Goal: Transaction & Acquisition: Purchase product/service

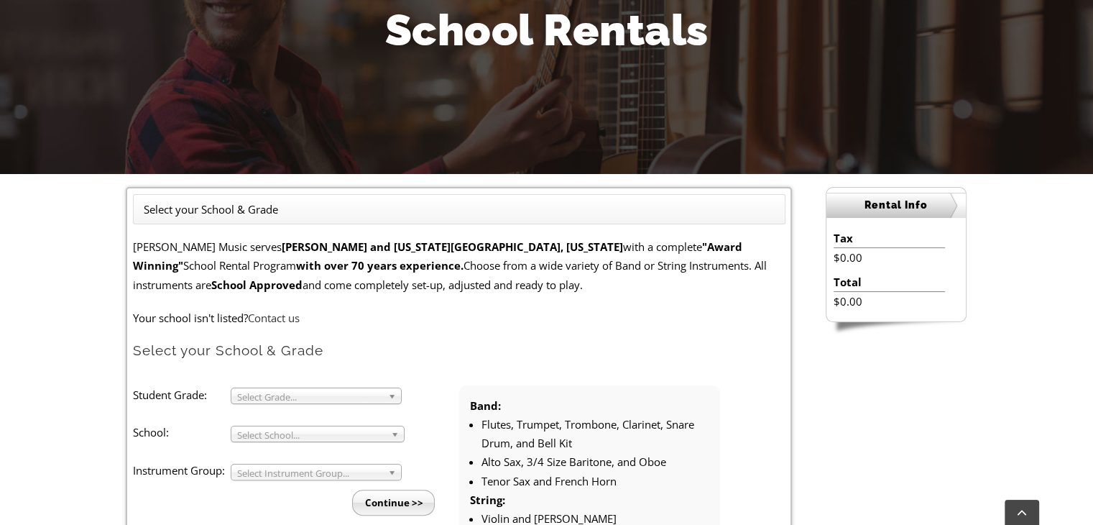
scroll to position [359, 0]
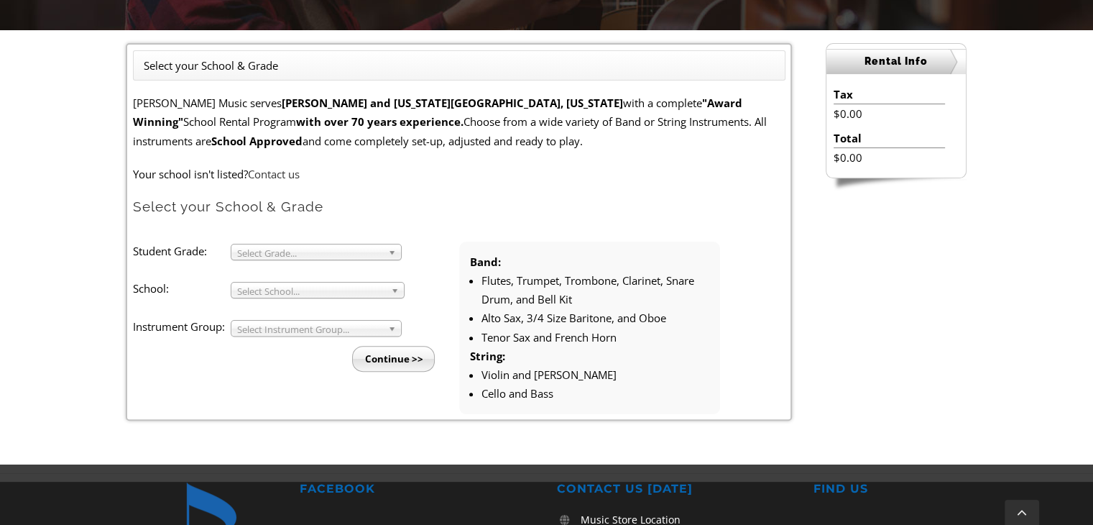
click at [395, 252] on b at bounding box center [394, 251] width 13 height 15
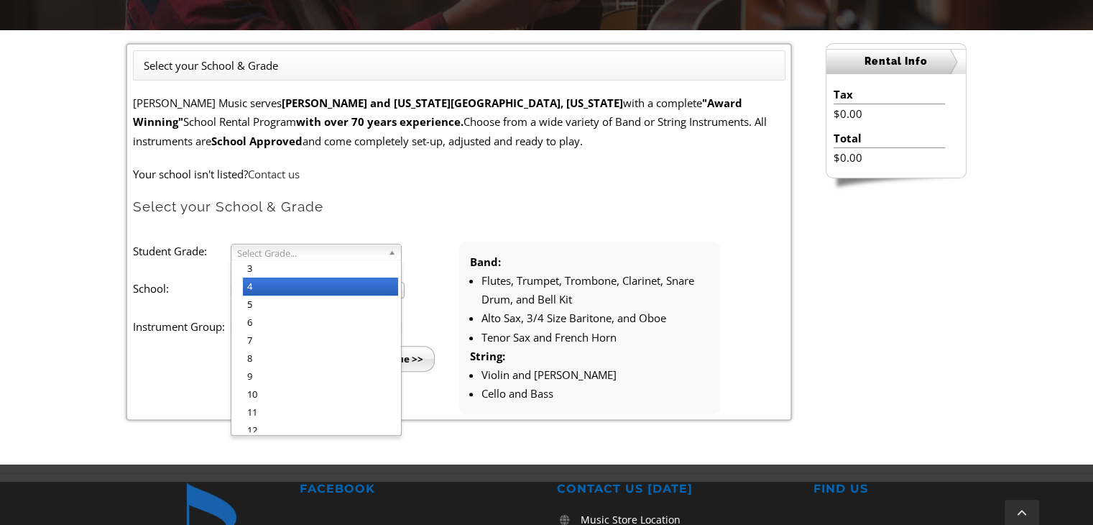
click at [343, 285] on li "4" at bounding box center [320, 286] width 155 height 18
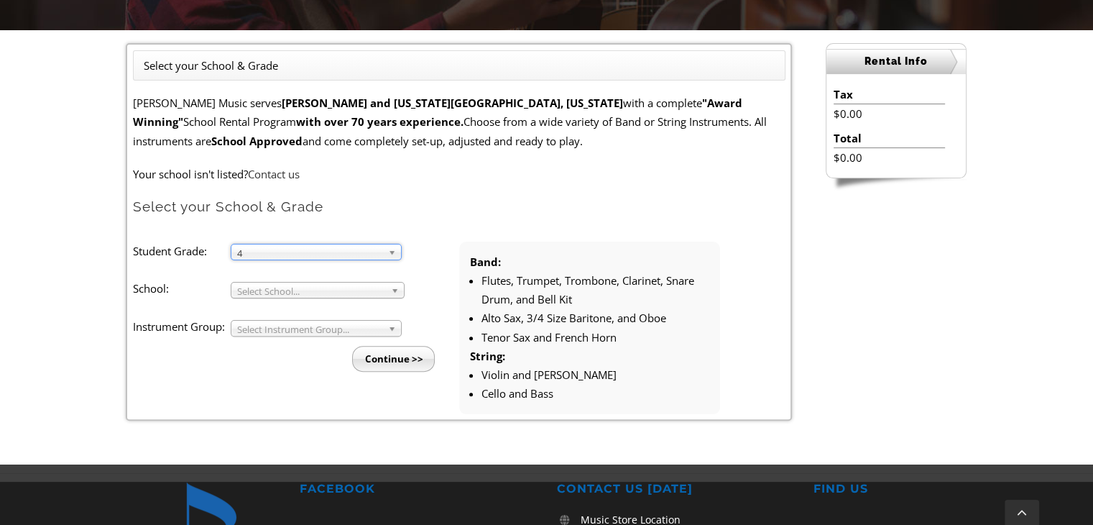
click at [350, 290] on span "Select School..." at bounding box center [311, 290] width 148 height 17
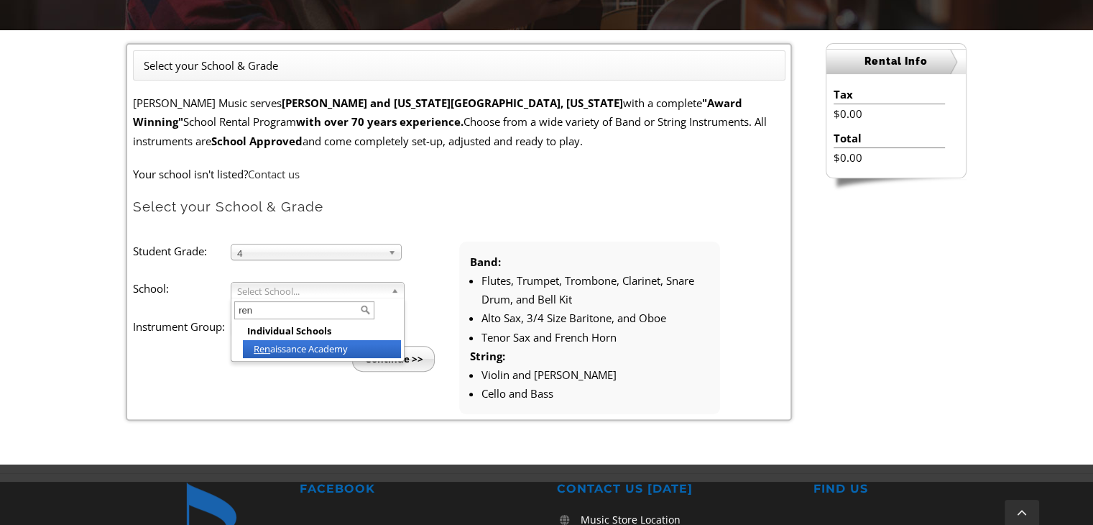
type input "ren"
click at [302, 355] on li "Ren aissance Academy" at bounding box center [322, 349] width 158 height 18
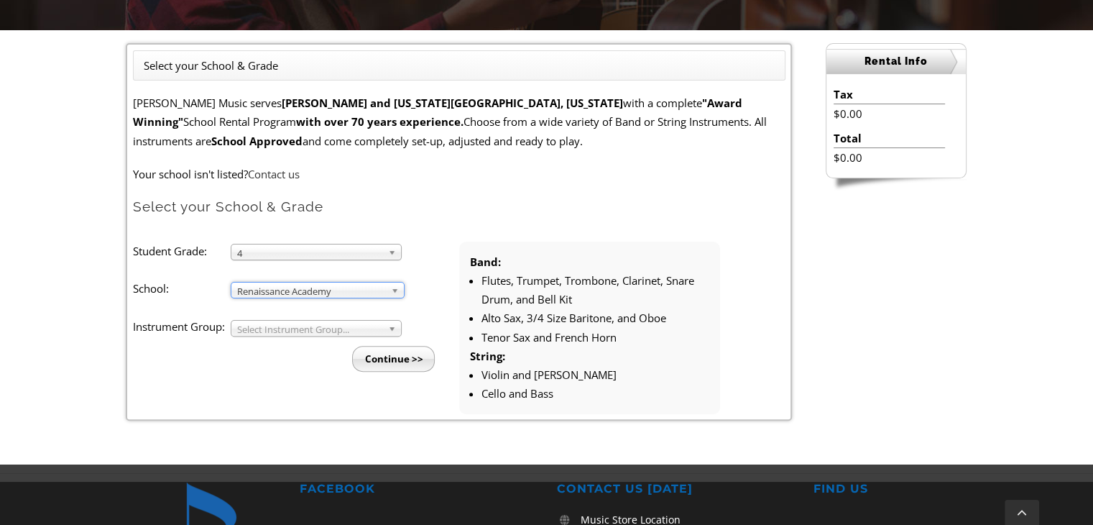
click at [311, 334] on div "Select Instrument Group..." at bounding box center [316, 328] width 171 height 17
click at [306, 329] on span "Band" at bounding box center [309, 329] width 145 height 17
click at [274, 346] on li "Band" at bounding box center [320, 345] width 155 height 18
click at [401, 360] on input "Continue >>" at bounding box center [393, 359] width 83 height 26
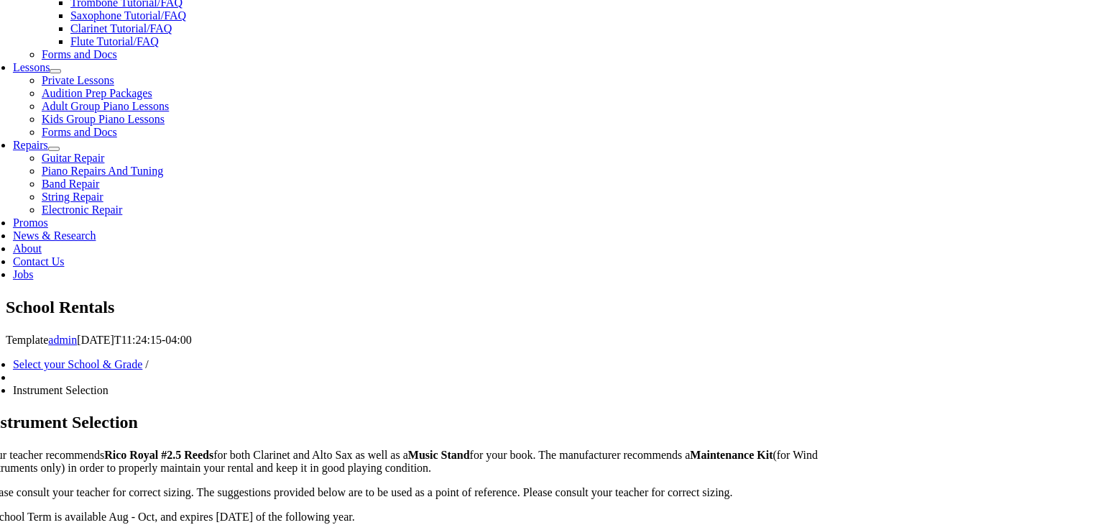
scroll to position [719, 0]
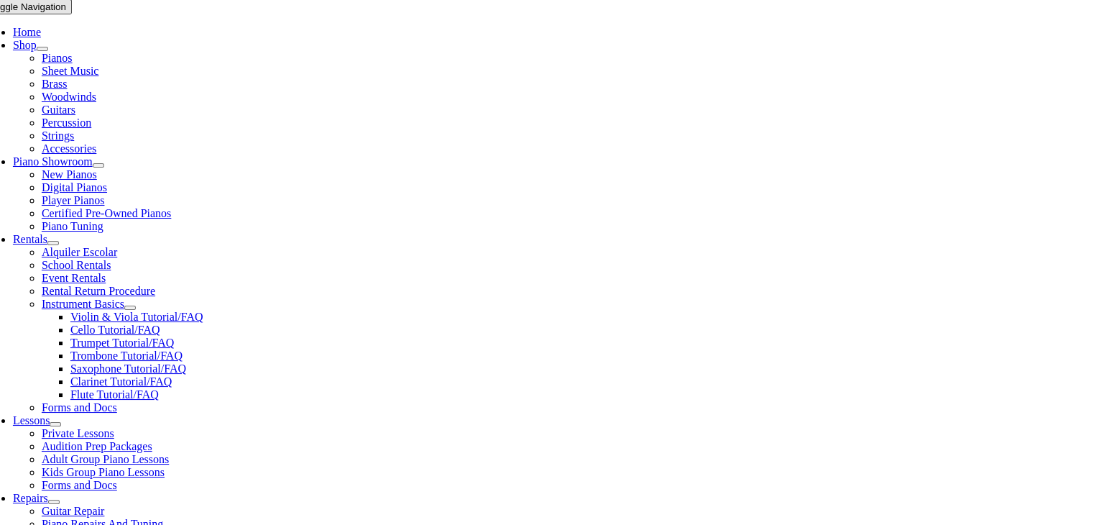
scroll to position [359, 0]
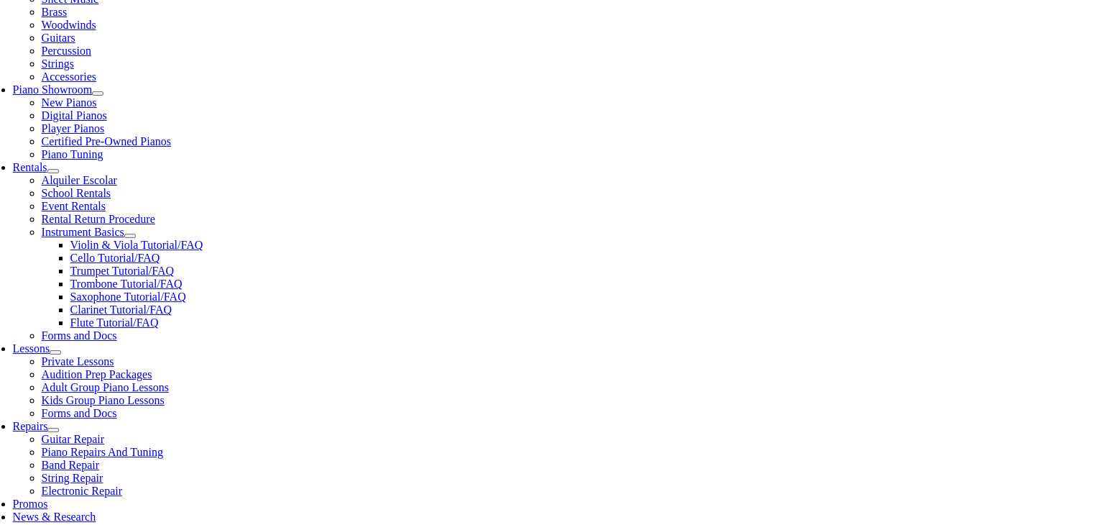
checkbox input"] "true"
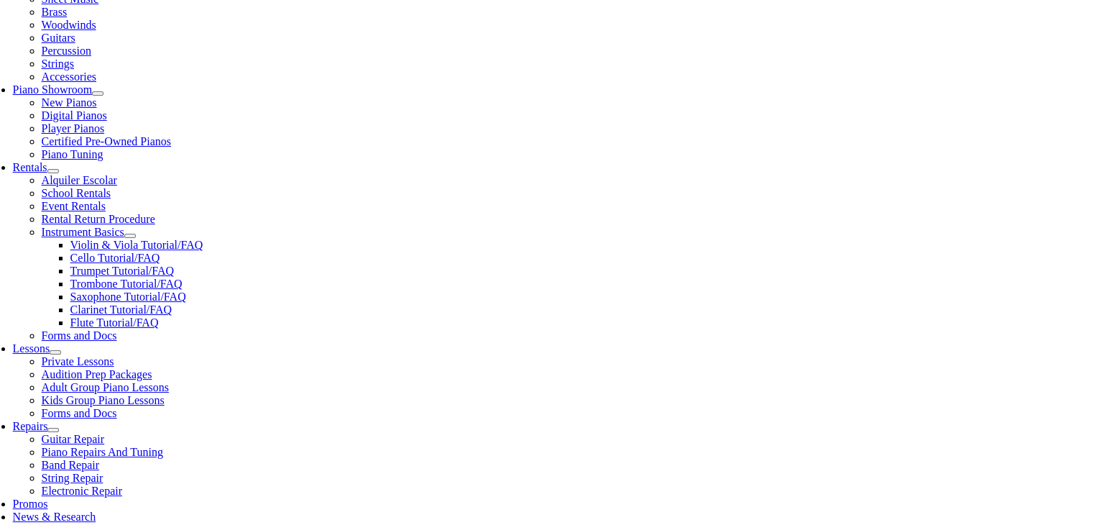
checkbox input"] "true"
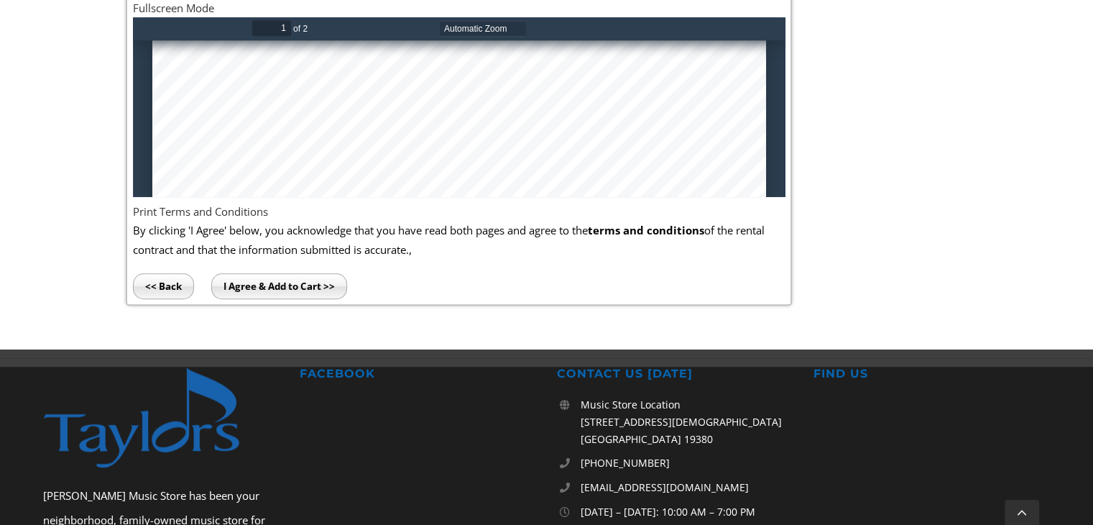
scroll to position [288, 0]
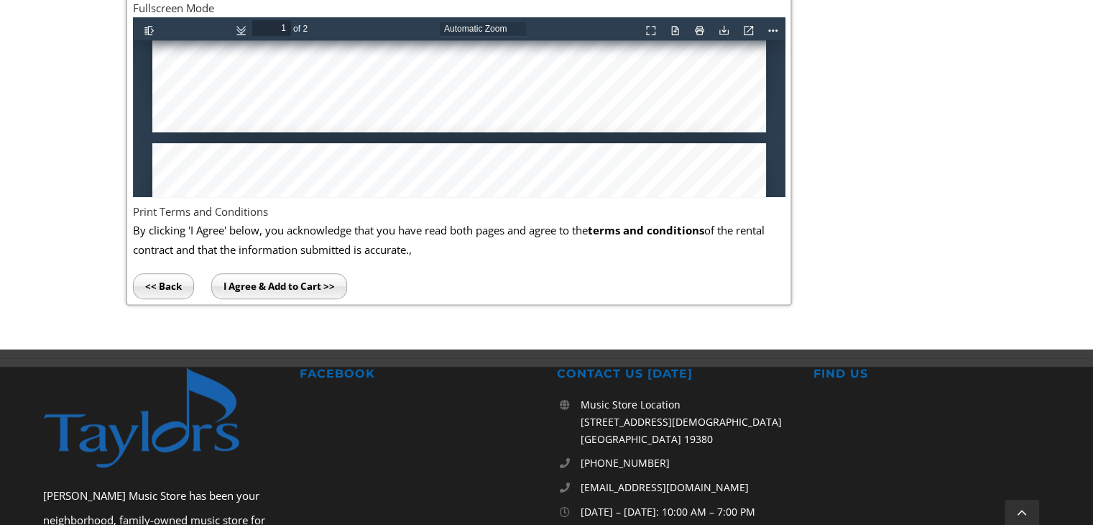
type input "2"
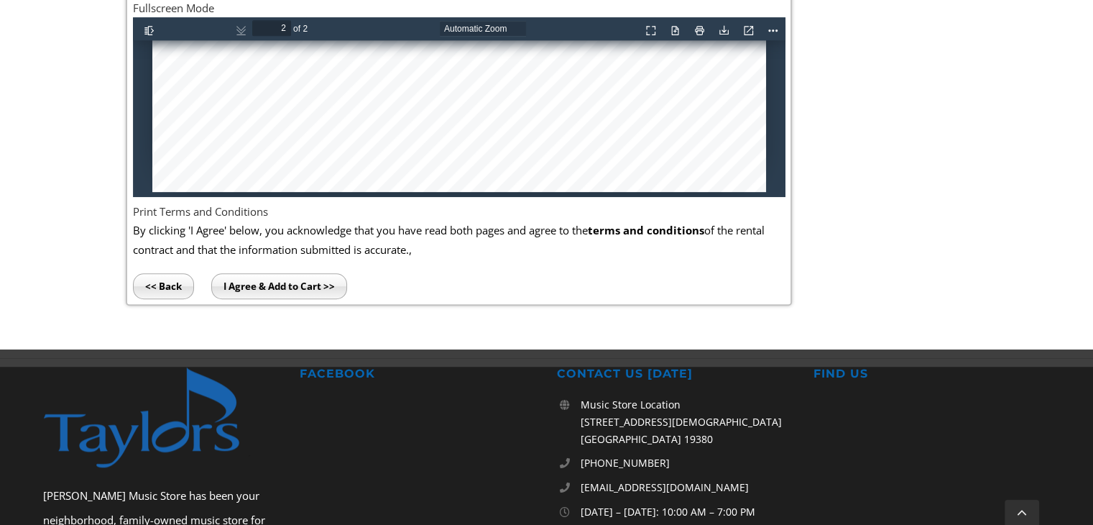
scroll to position [1886, 0]
